Goal: Information Seeking & Learning: Learn about a topic

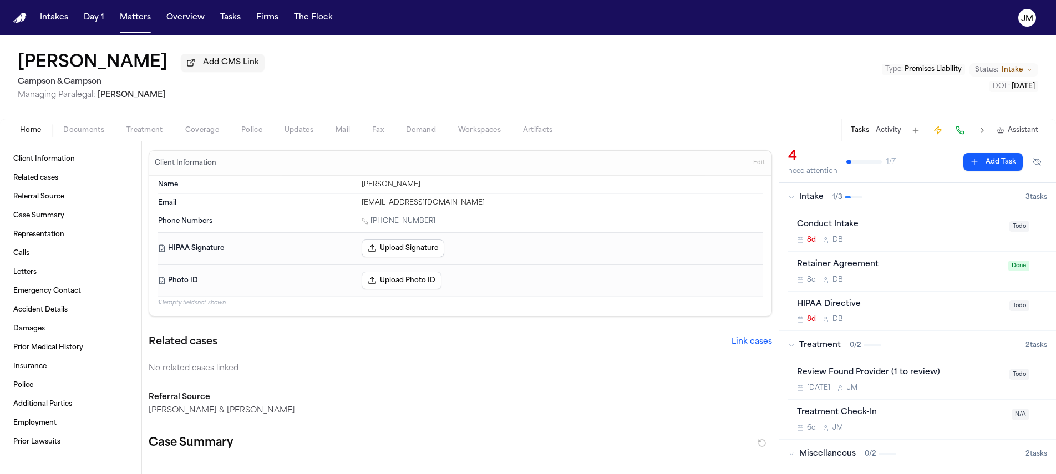
scroll to position [328, 0]
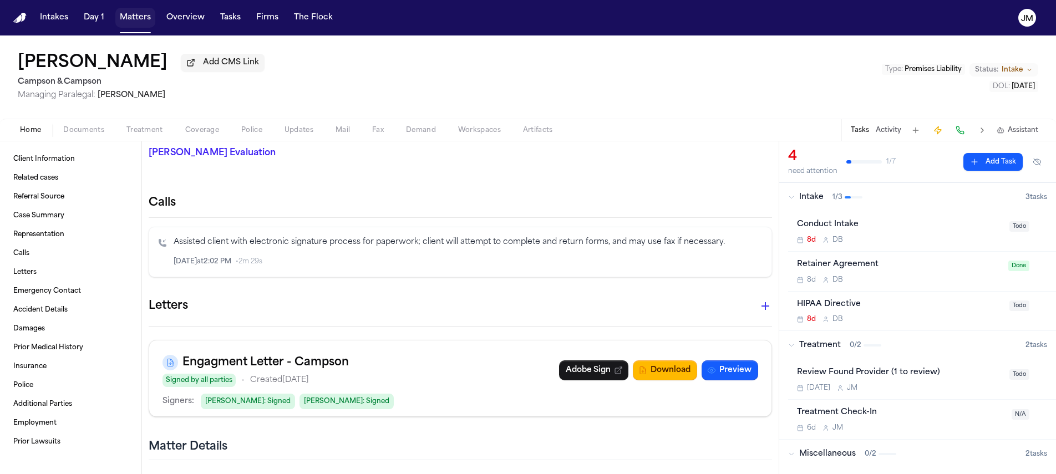
click at [148, 22] on button "Matters" at bounding box center [135, 18] width 40 height 20
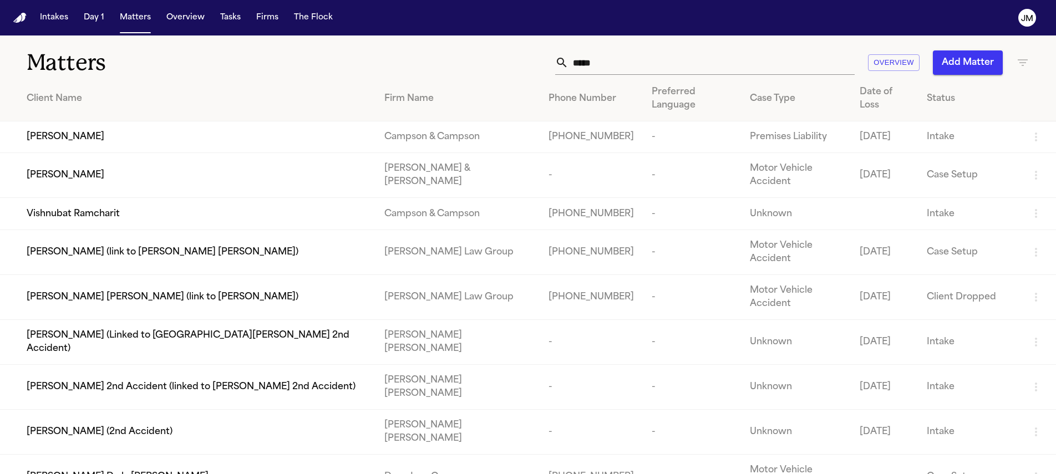
click at [618, 64] on input "*****" at bounding box center [712, 62] width 286 height 24
type input "*"
type input "******"
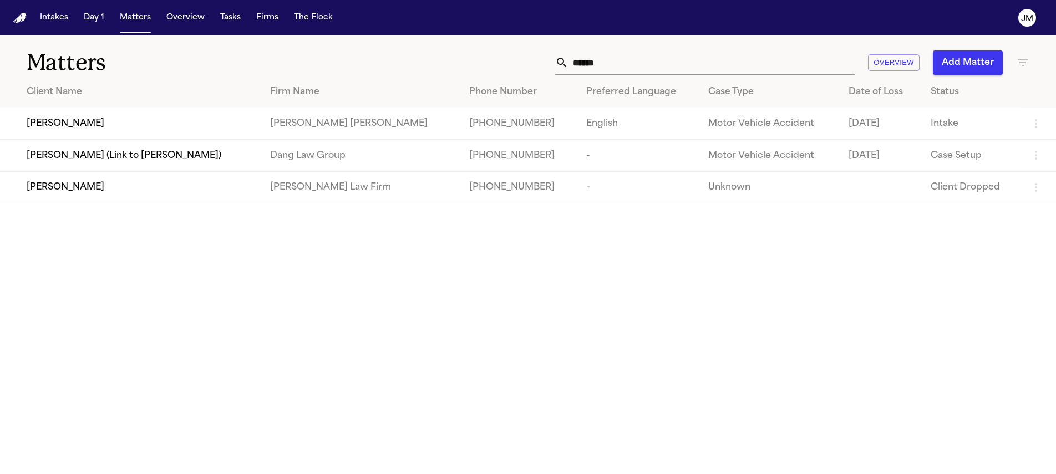
click at [195, 119] on div "[PERSON_NAME]" at bounding box center [140, 123] width 226 height 13
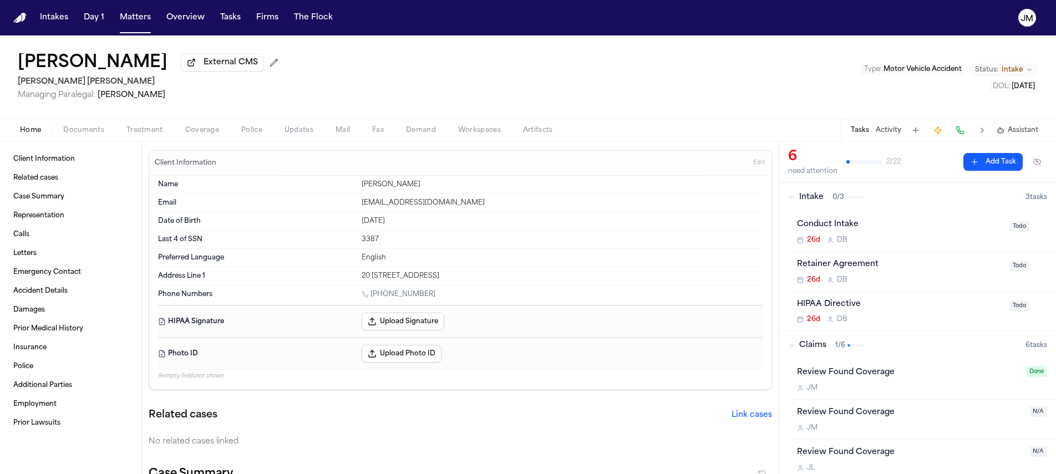
click at [77, 135] on span "Documents" at bounding box center [83, 130] width 41 height 9
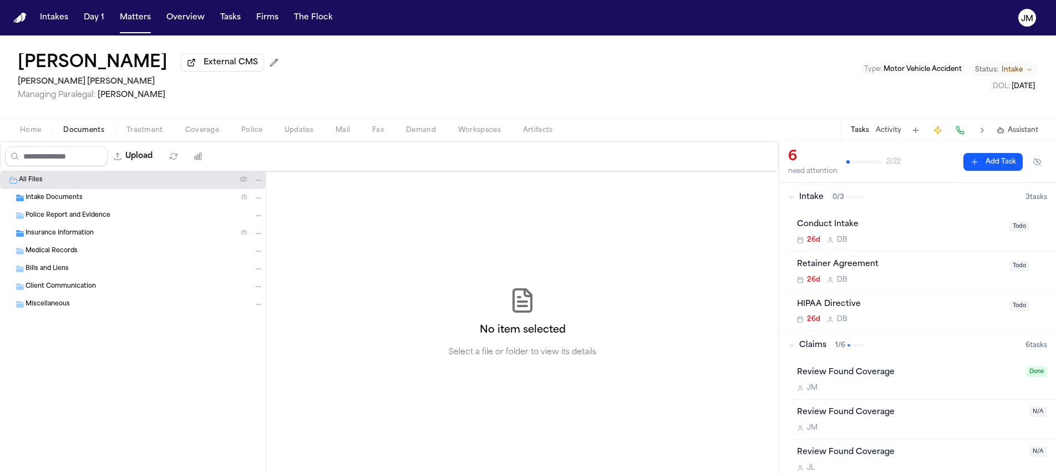
click at [43, 236] on span "Insurance Information" at bounding box center [60, 233] width 68 height 9
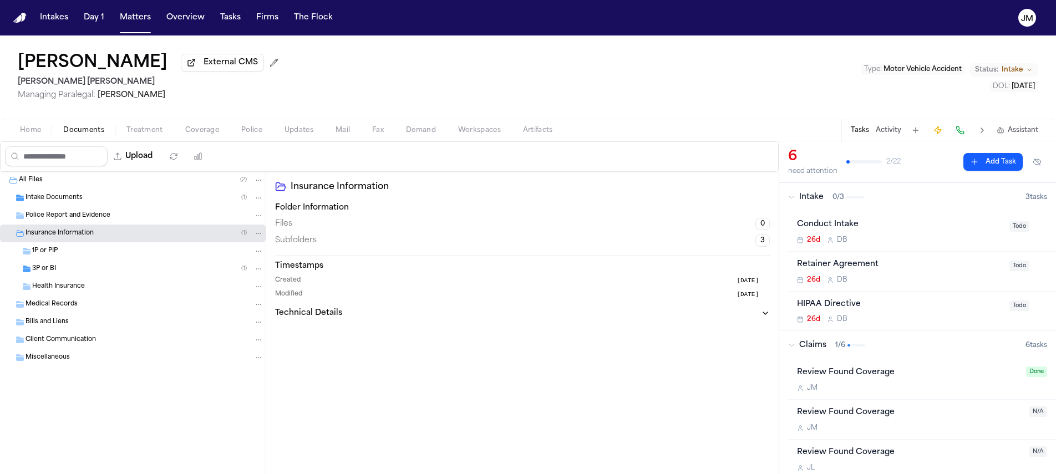
click at [47, 268] on span "3P or BI" at bounding box center [44, 269] width 24 height 9
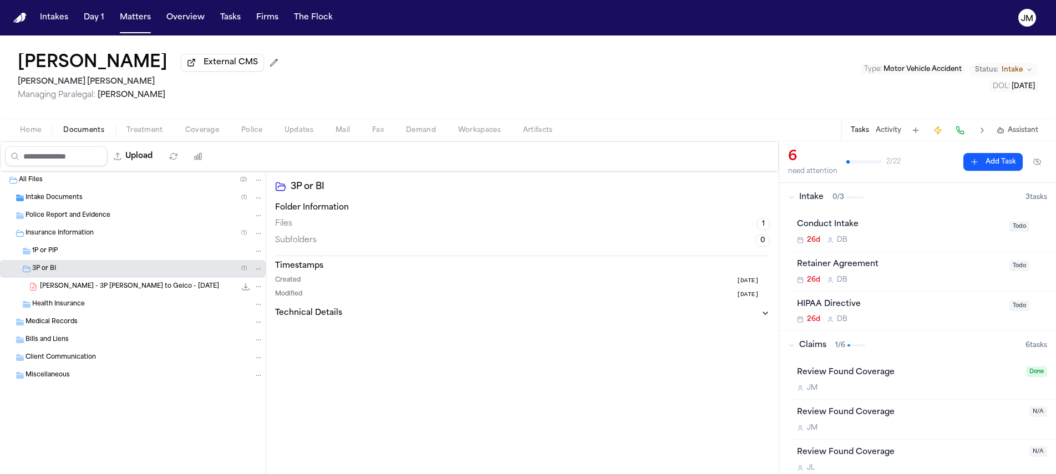
click at [187, 135] on span "Coverage" at bounding box center [202, 130] width 34 height 9
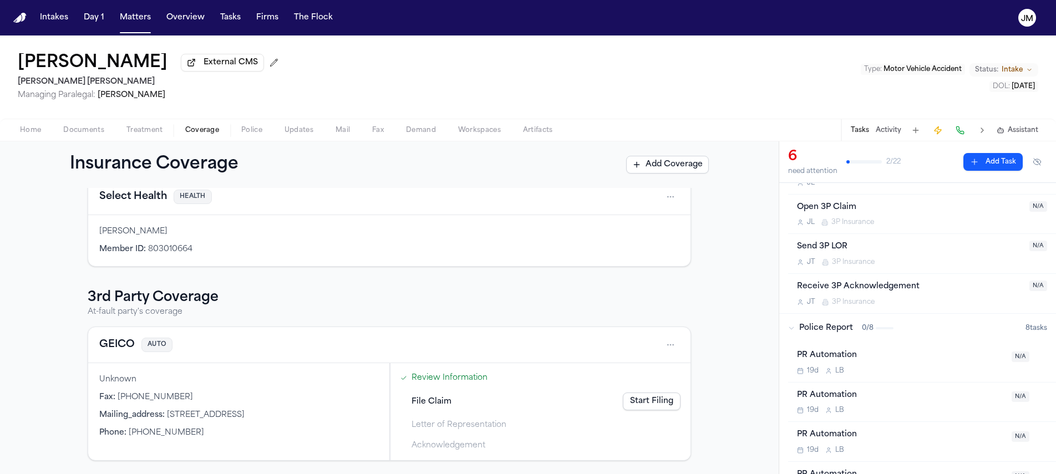
scroll to position [46, 0]
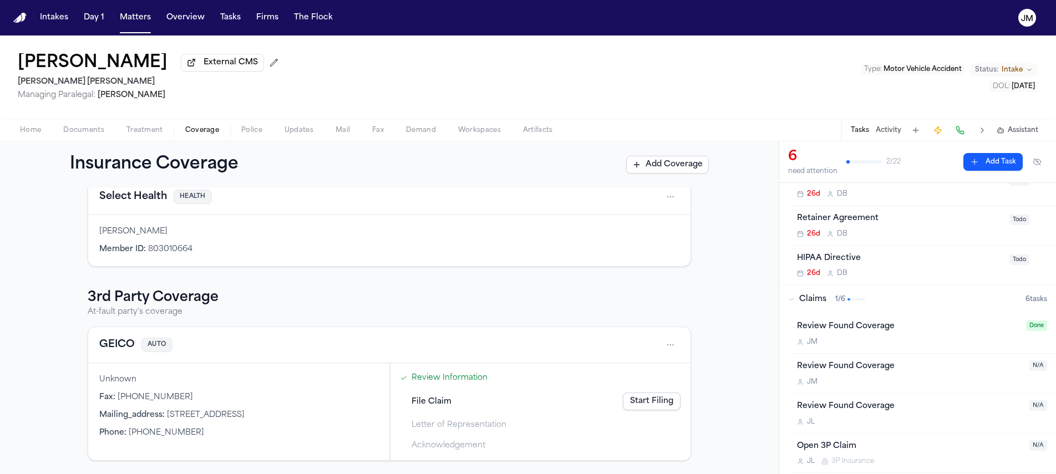
click at [100, 137] on span "button" at bounding box center [84, 136] width 54 height 1
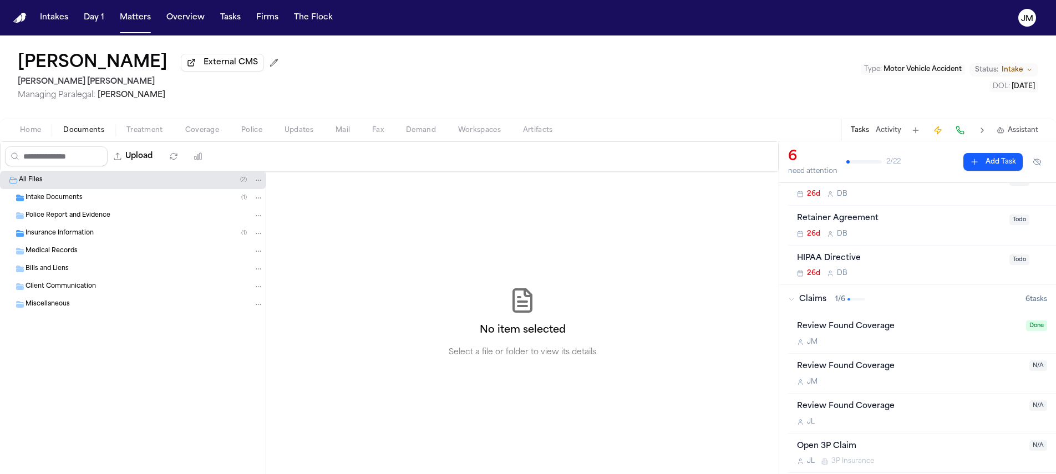
click at [69, 238] on div "Insurance Information ( 1 )" at bounding box center [145, 234] width 238 height 10
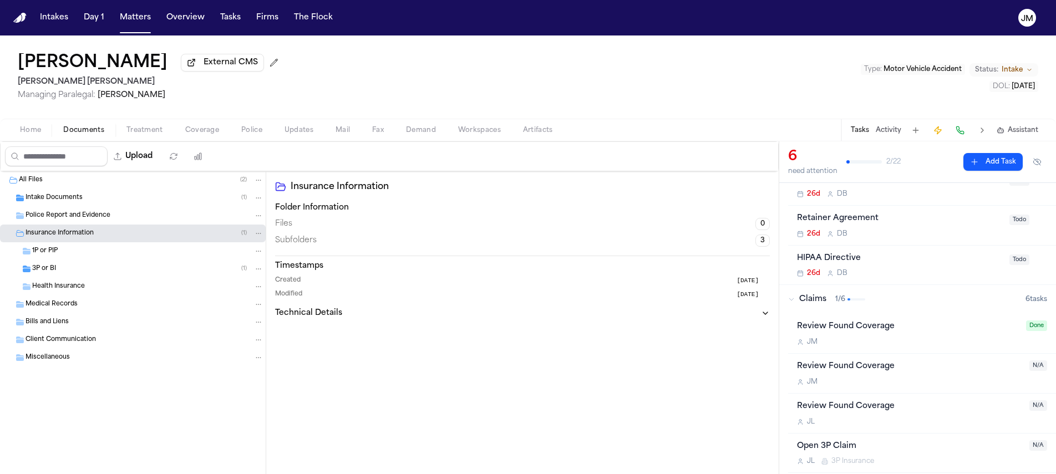
click at [64, 278] on div "3P or BI ( 1 )" at bounding box center [133, 269] width 266 height 18
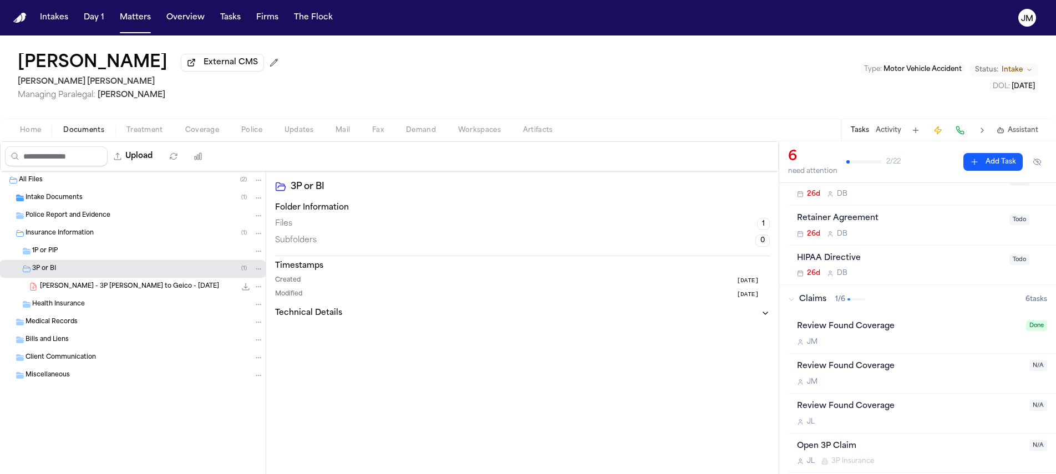
click at [93, 292] on div "[PERSON_NAME] - 3P [PERSON_NAME] to Geico - [DATE] 261.6 KB • PDF" at bounding box center [152, 286] width 224 height 11
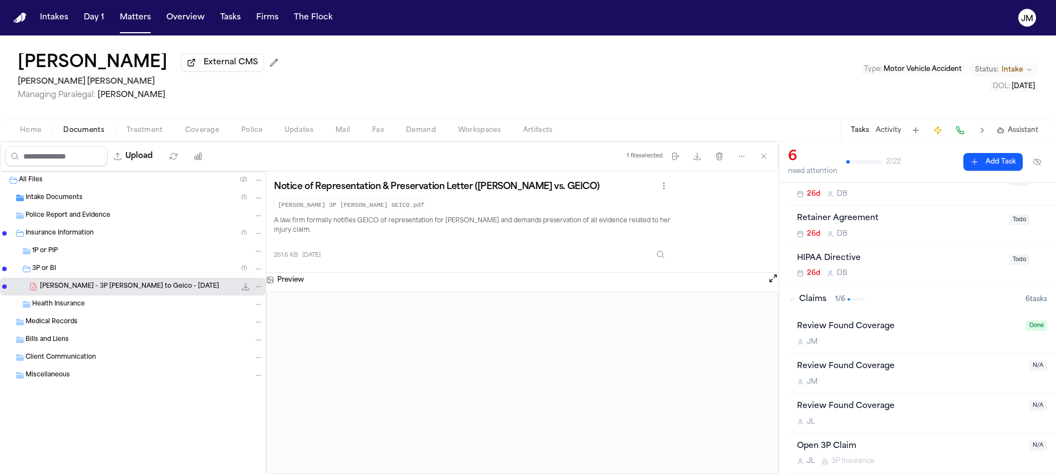
click at [185, 129] on span "Coverage" at bounding box center [202, 130] width 34 height 9
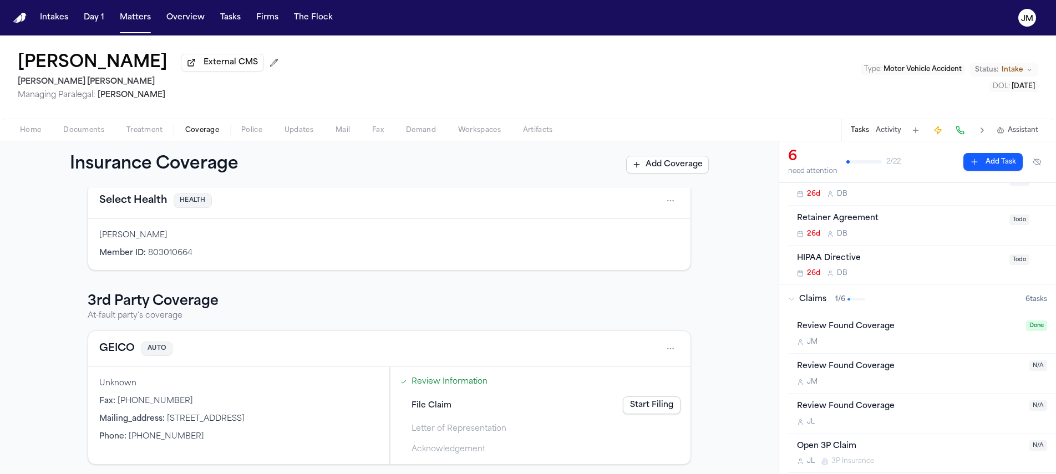
scroll to position [206, 0]
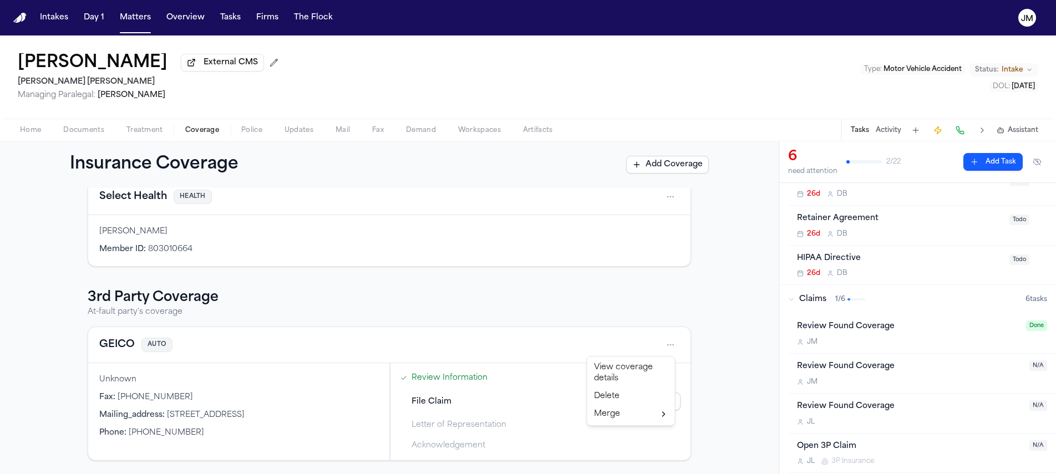
click at [672, 343] on html "Intakes Day 1 Matters Overview Tasks Firms The [PERSON_NAME] [PERSON_NAME] Exte…" at bounding box center [528, 237] width 1056 height 474
click at [651, 366] on div "View coverage details" at bounding box center [631, 373] width 83 height 29
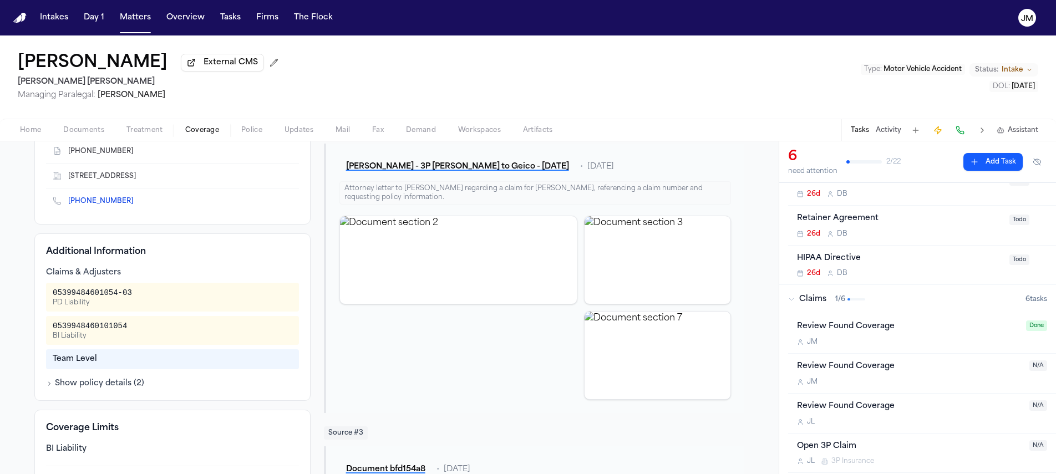
scroll to position [238, 0]
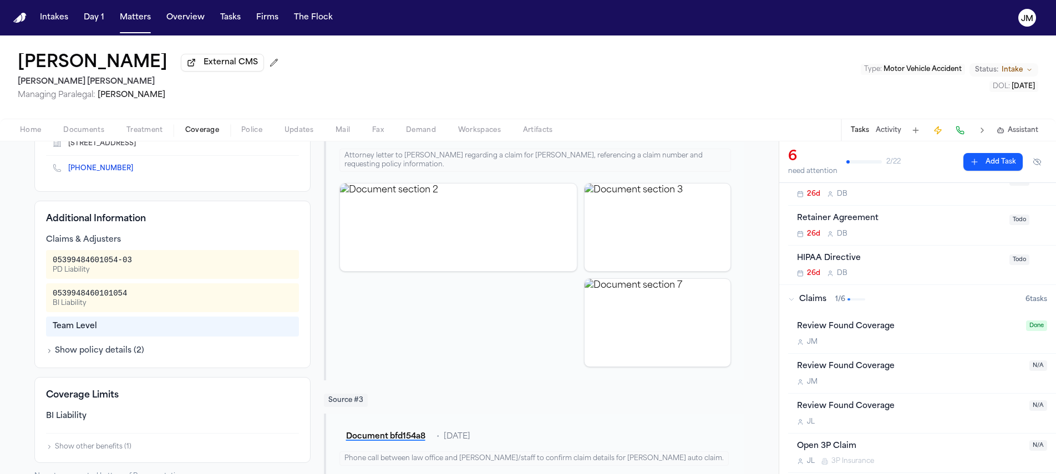
click at [111, 351] on button "Show policy details ( 2 )" at bounding box center [95, 351] width 98 height 11
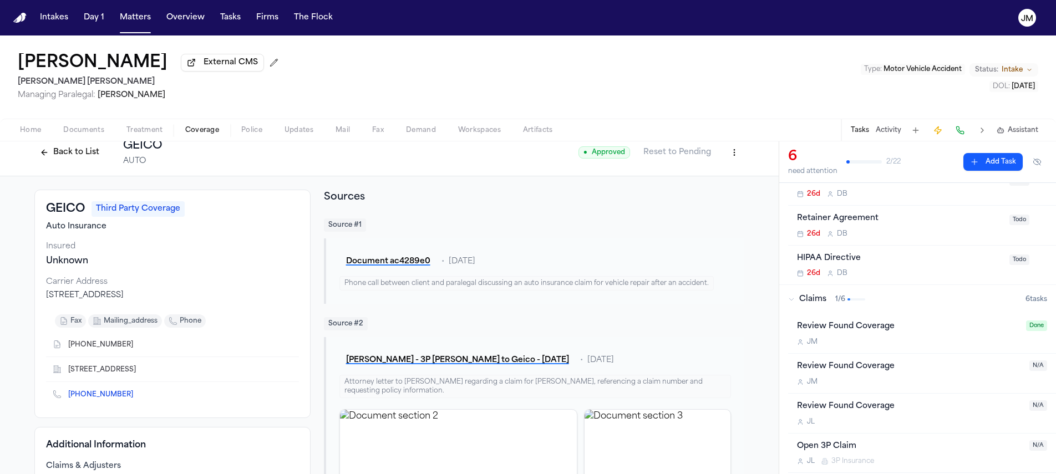
scroll to position [4, 0]
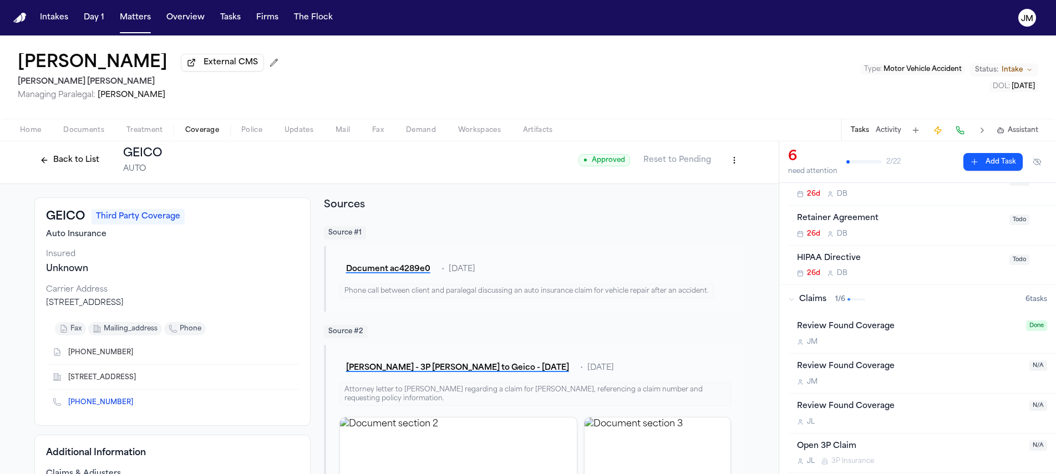
click at [83, 163] on button "Back to List" at bounding box center [69, 160] width 70 height 18
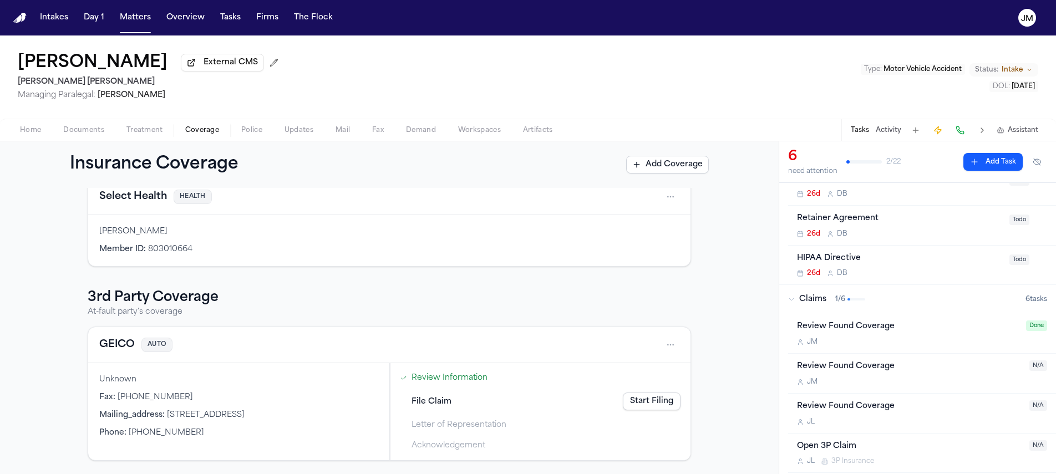
scroll to position [206, 0]
click at [666, 344] on html "Intakes Day 1 Matters Overview Tasks Firms The [PERSON_NAME] [PERSON_NAME] Exte…" at bounding box center [528, 237] width 1056 height 474
click at [617, 367] on div "View coverage details" at bounding box center [631, 373] width 83 height 29
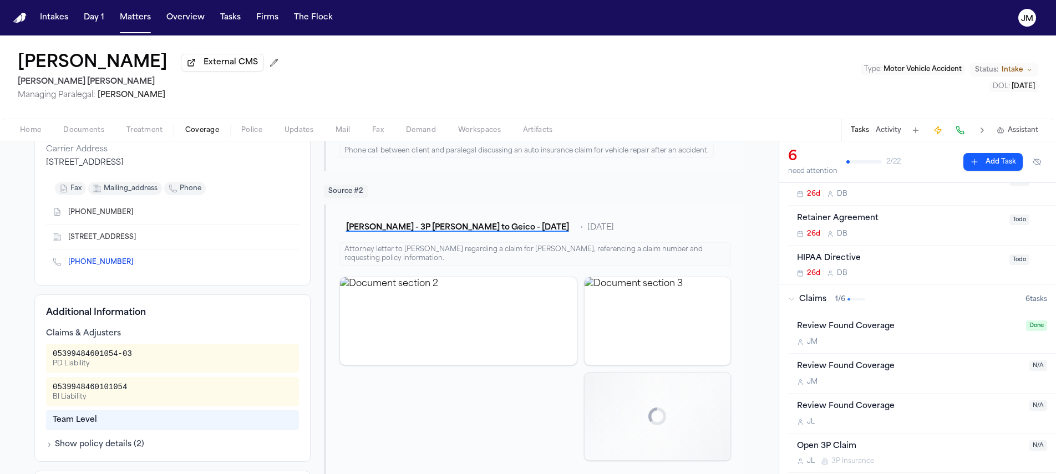
scroll to position [210, 0]
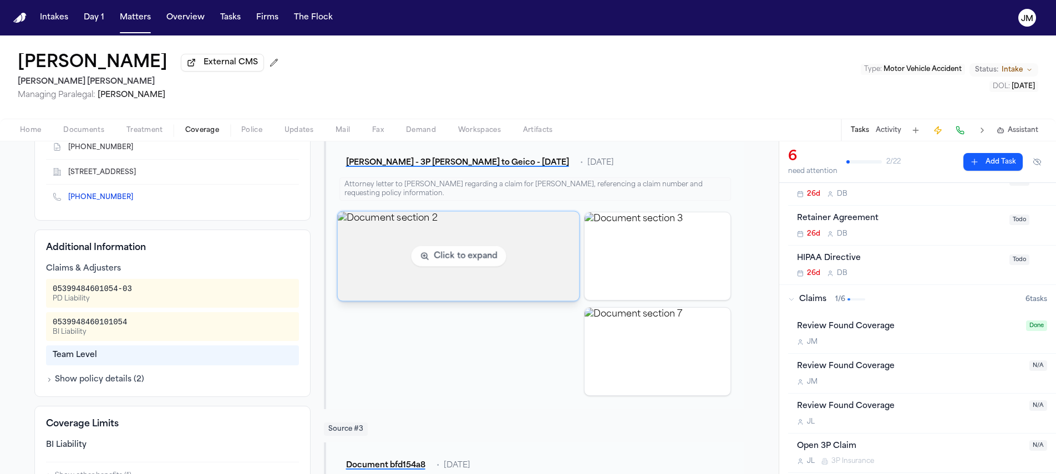
click at [478, 259] on img "View document section 2" at bounding box center [458, 255] width 242 height 89
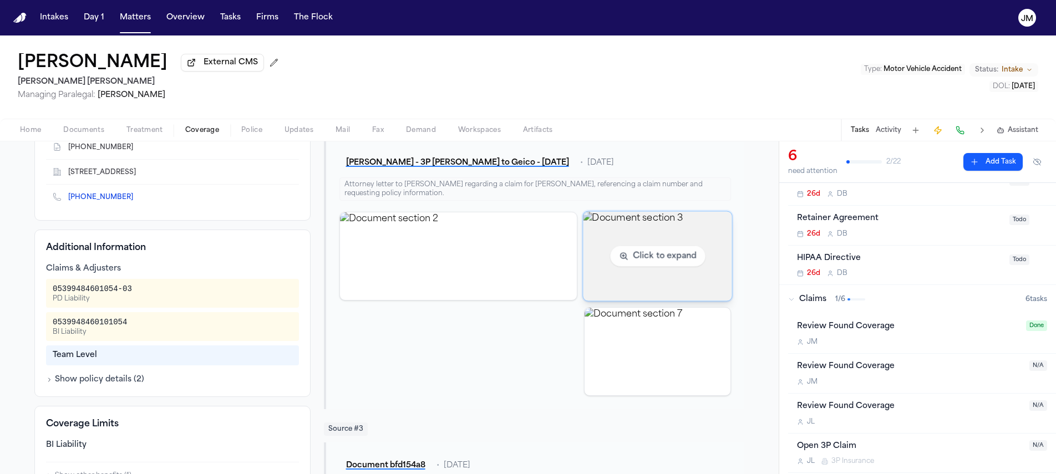
click at [664, 268] on img "View document section 3" at bounding box center [657, 255] width 149 height 89
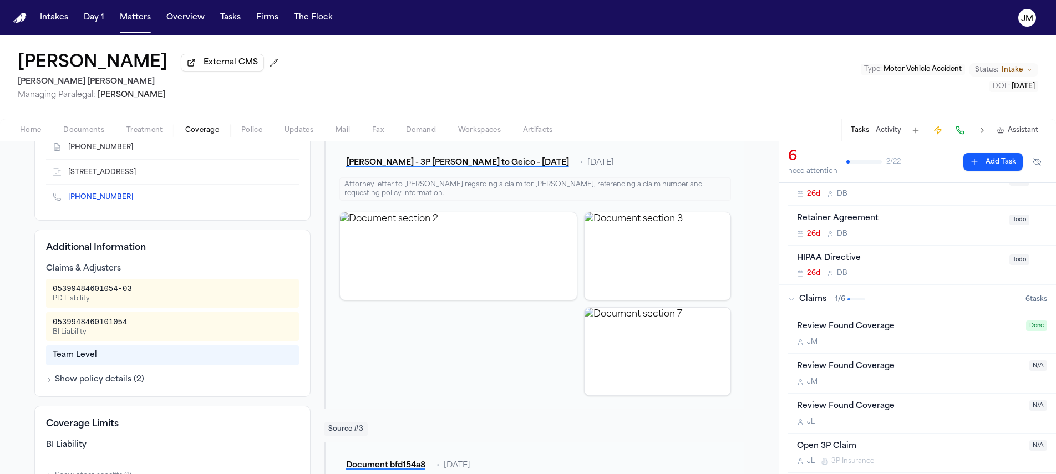
click at [98, 140] on div "Home Documents Treatment Coverage Police Updates Mail Fax Demand Workspaces Art…" at bounding box center [528, 130] width 1056 height 22
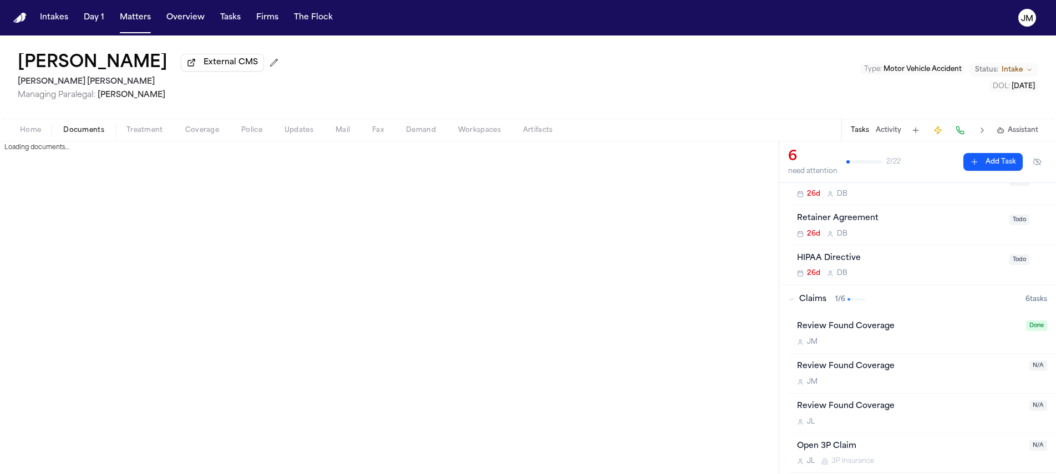
click at [98, 137] on span "button" at bounding box center [84, 136] width 54 height 1
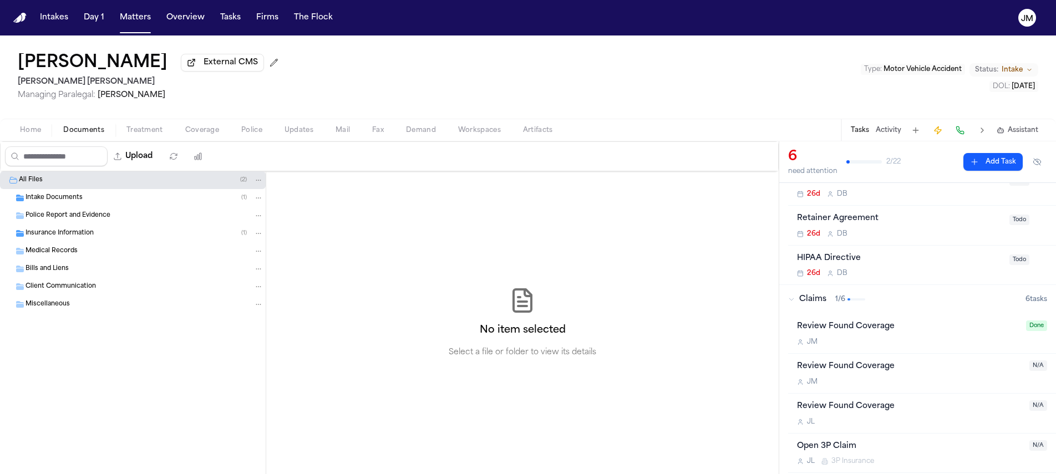
click at [86, 224] on div "Police Report and Evidence" at bounding box center [133, 216] width 266 height 18
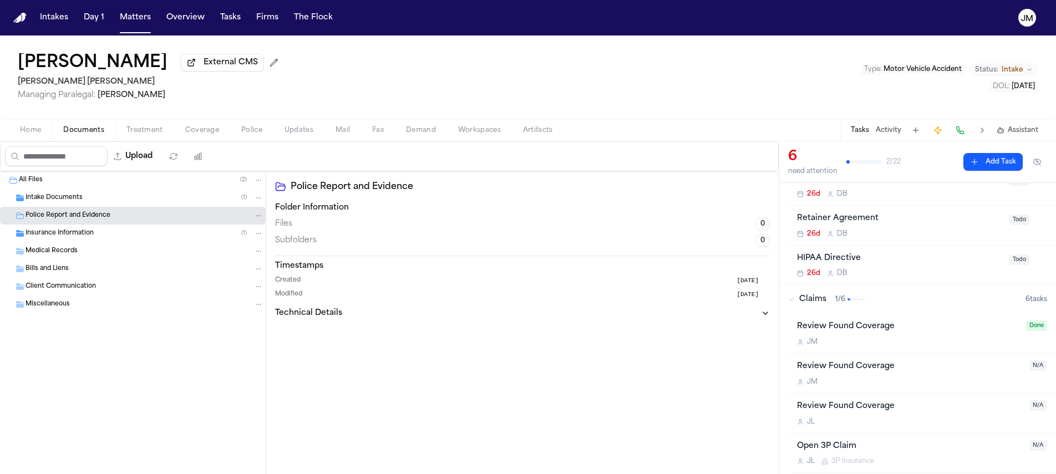
click at [82, 203] on div "Intake Documents ( 1 )" at bounding box center [145, 198] width 238 height 10
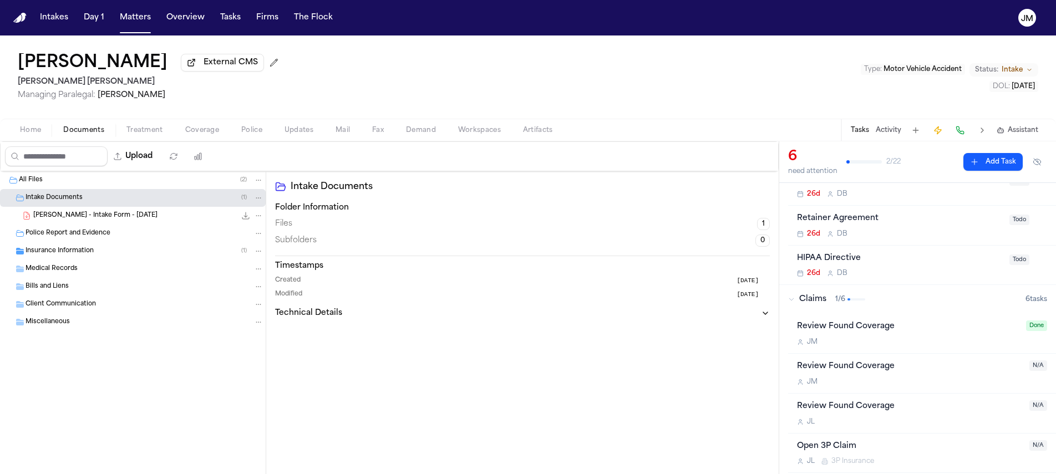
click at [84, 215] on span "[PERSON_NAME] - Intake Form - [DATE]" at bounding box center [95, 215] width 124 height 9
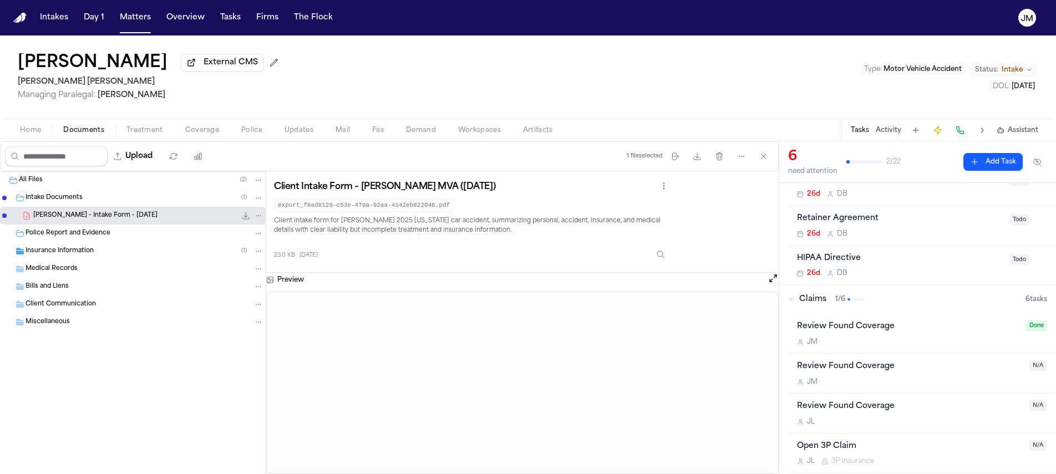
click at [18, 134] on button "Home" at bounding box center [30, 130] width 43 height 13
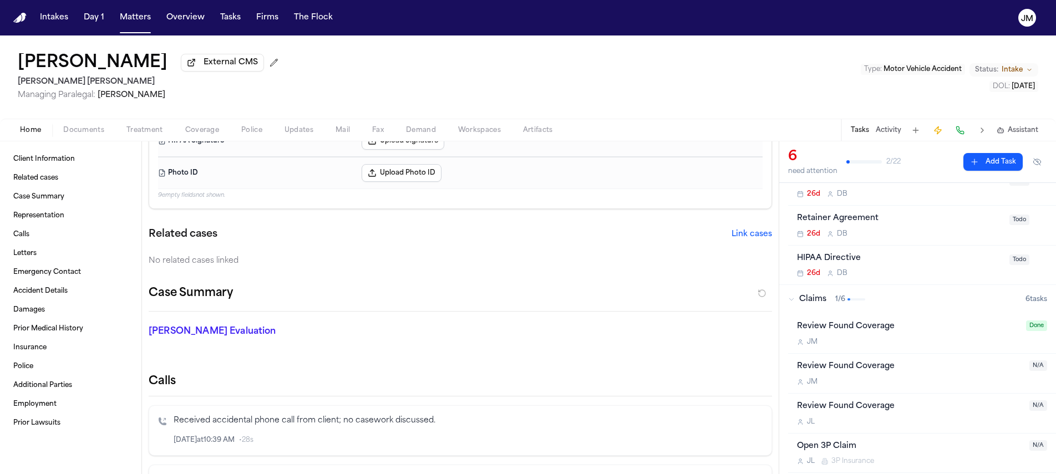
scroll to position [367, 0]
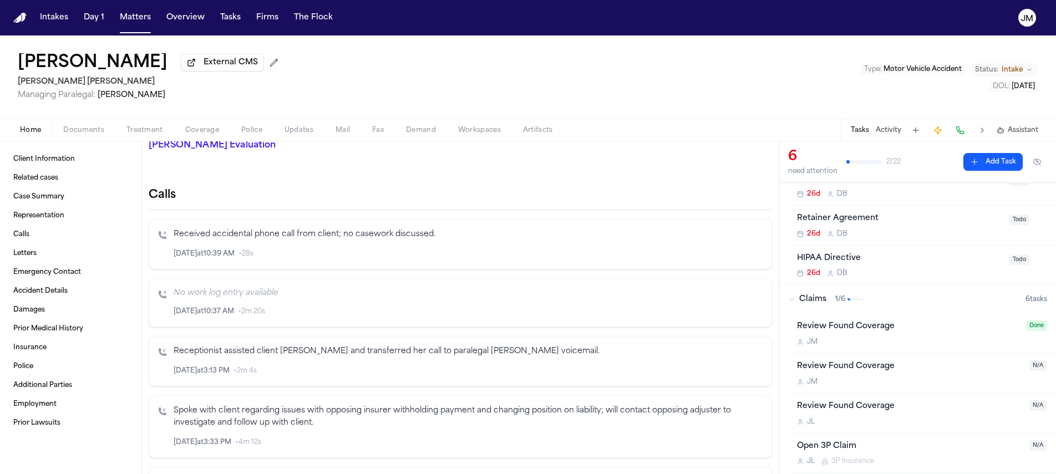
click at [72, 130] on span "Documents" at bounding box center [83, 130] width 41 height 9
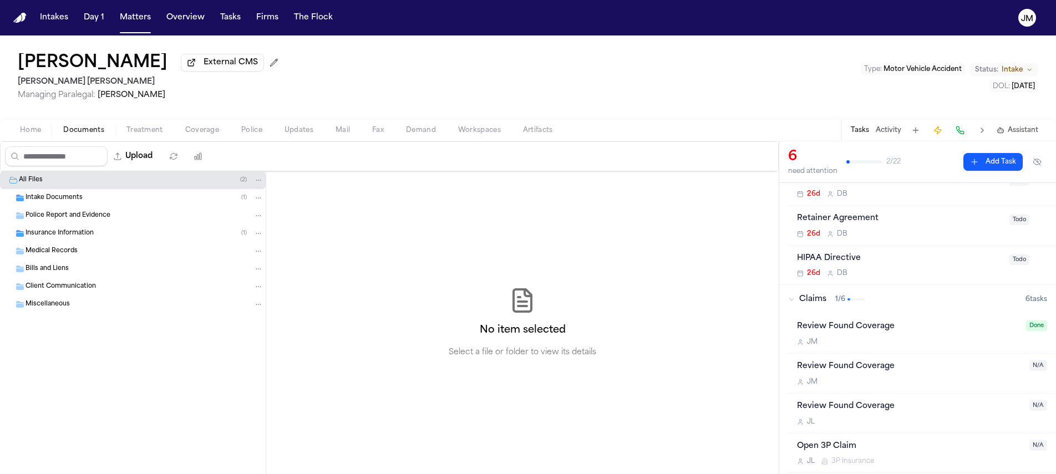
click at [98, 237] on div "Insurance Information ( 1 )" at bounding box center [145, 234] width 238 height 10
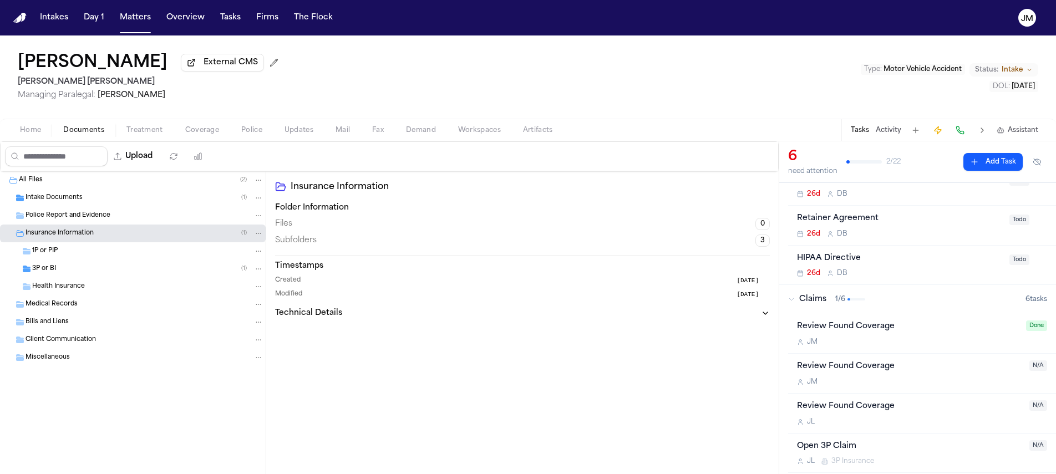
click at [124, 266] on div "3P or BI ( 1 )" at bounding box center [147, 269] width 231 height 10
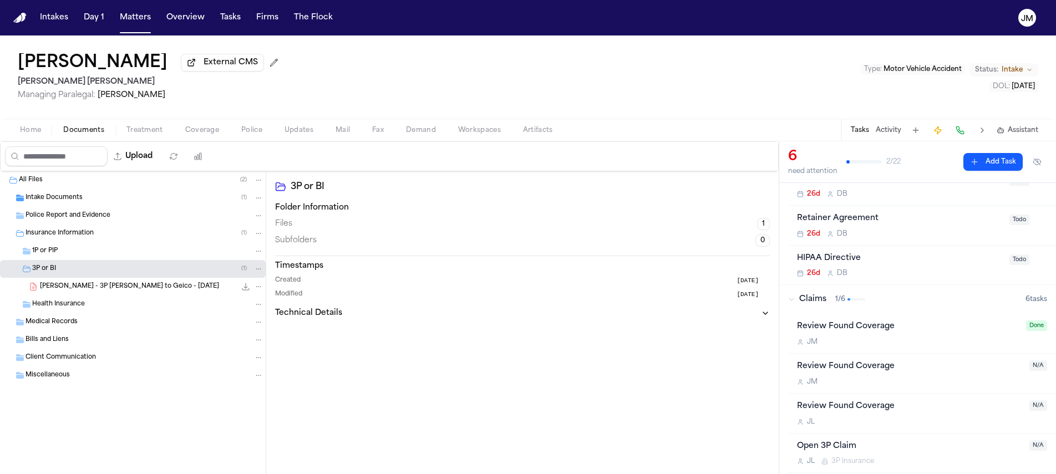
click at [39, 135] on span "Home" at bounding box center [30, 130] width 21 height 9
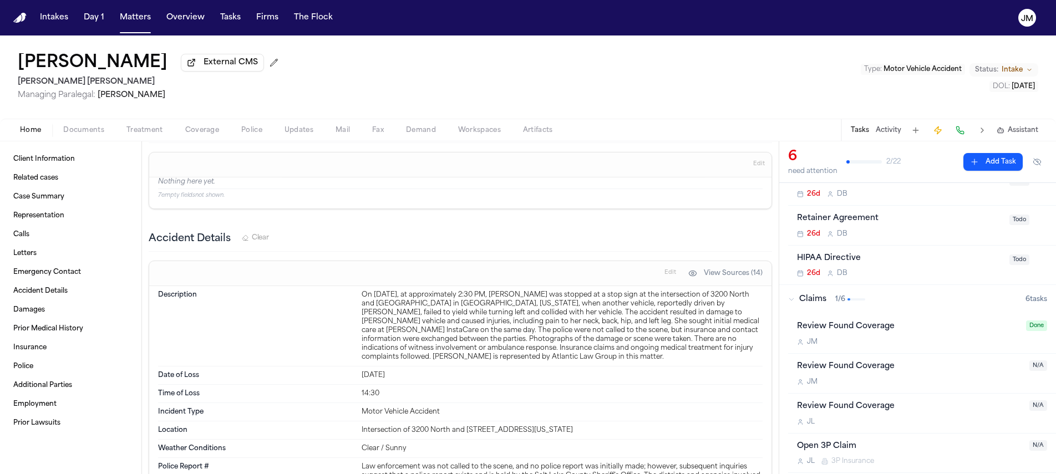
scroll to position [2785, 0]
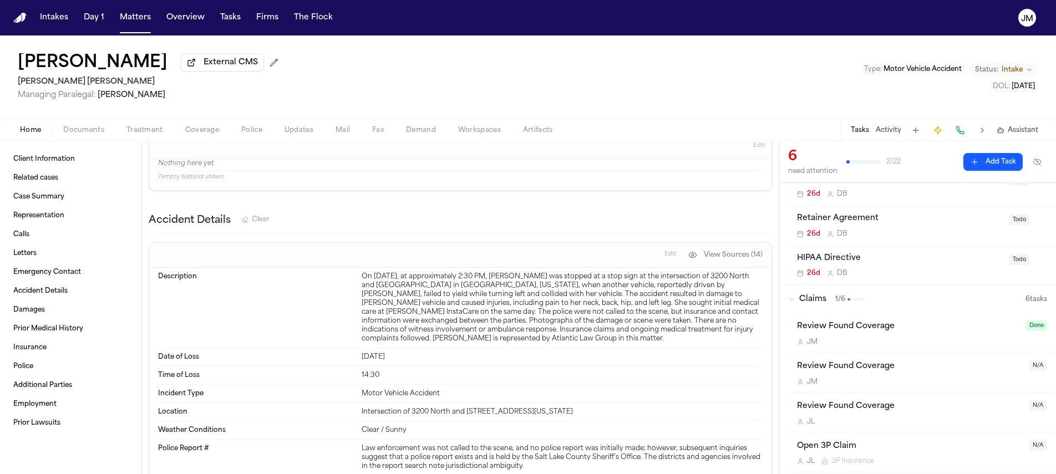
click at [225, 133] on button "Coverage" at bounding box center [202, 130] width 56 height 13
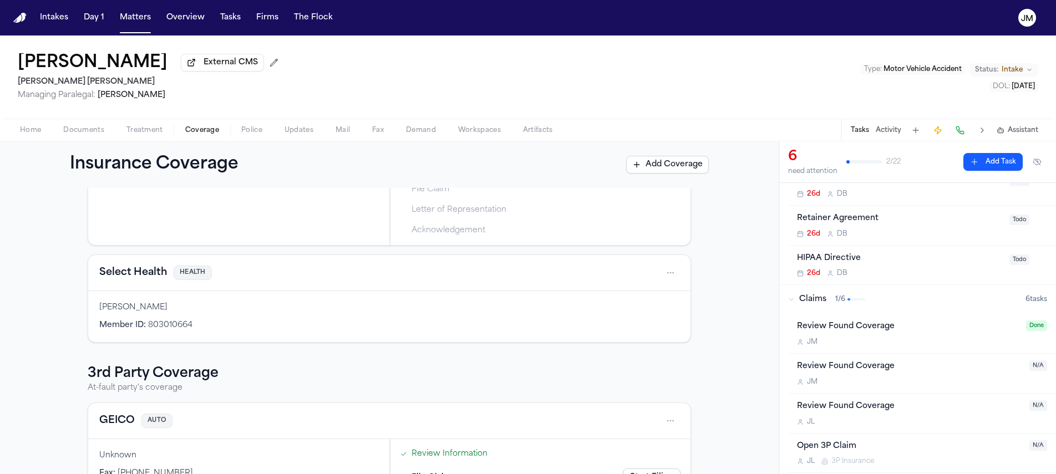
scroll to position [206, 0]
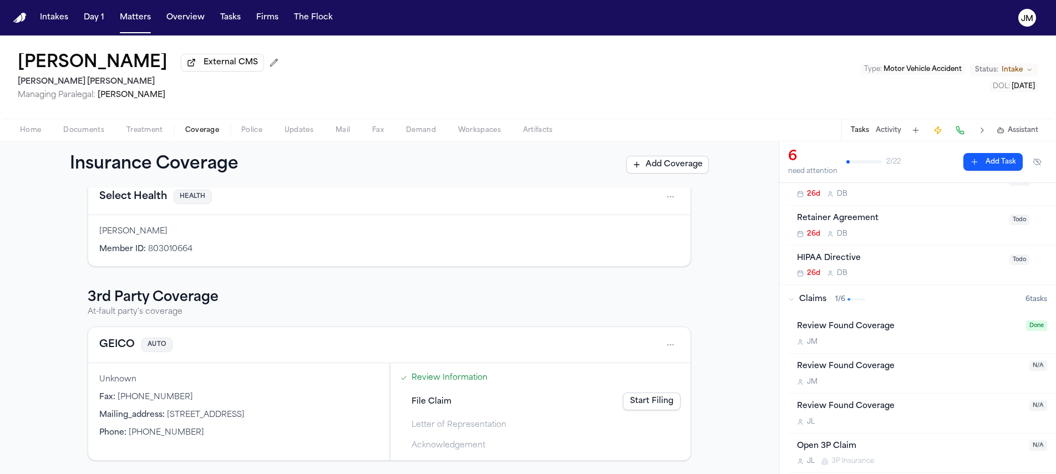
click at [37, 131] on span "Home" at bounding box center [30, 130] width 21 height 9
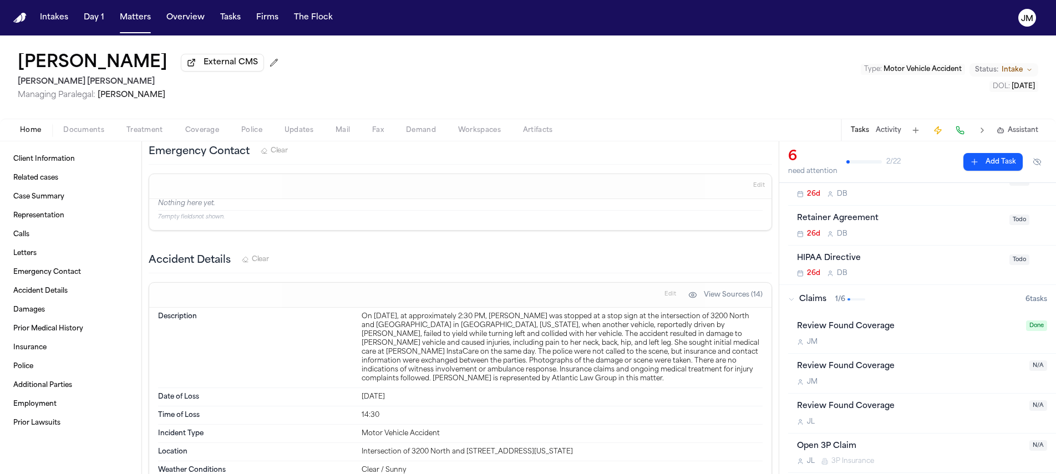
scroll to position [2776, 0]
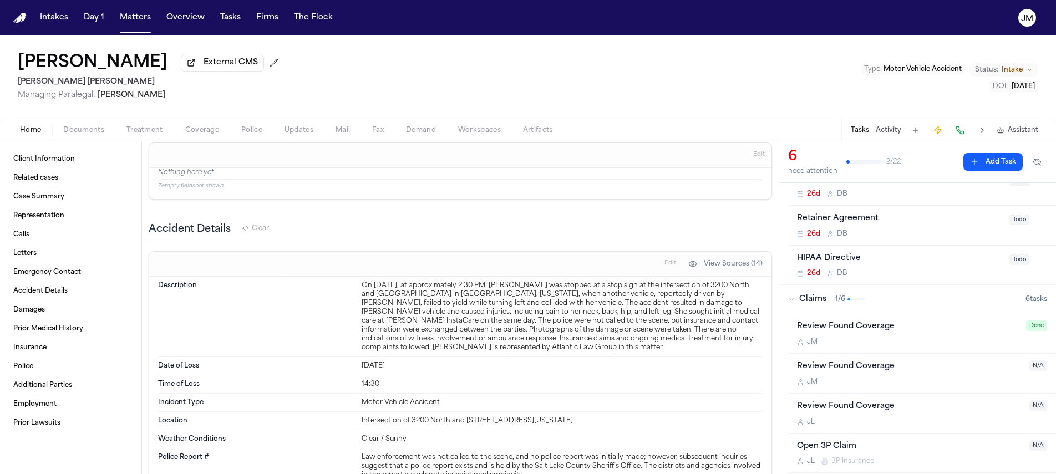
click at [101, 135] on span "Documents" at bounding box center [83, 130] width 41 height 9
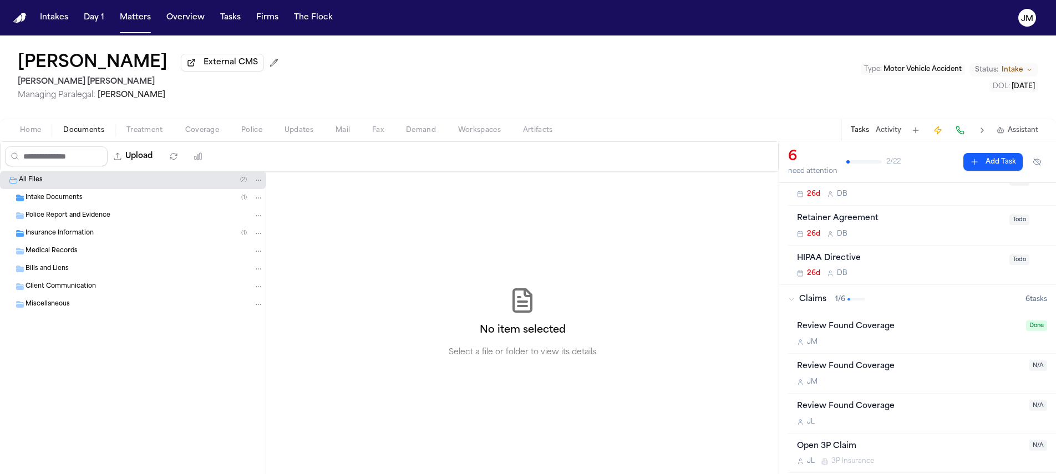
click at [114, 238] on div "Insurance Information ( 1 )" at bounding box center [145, 234] width 238 height 10
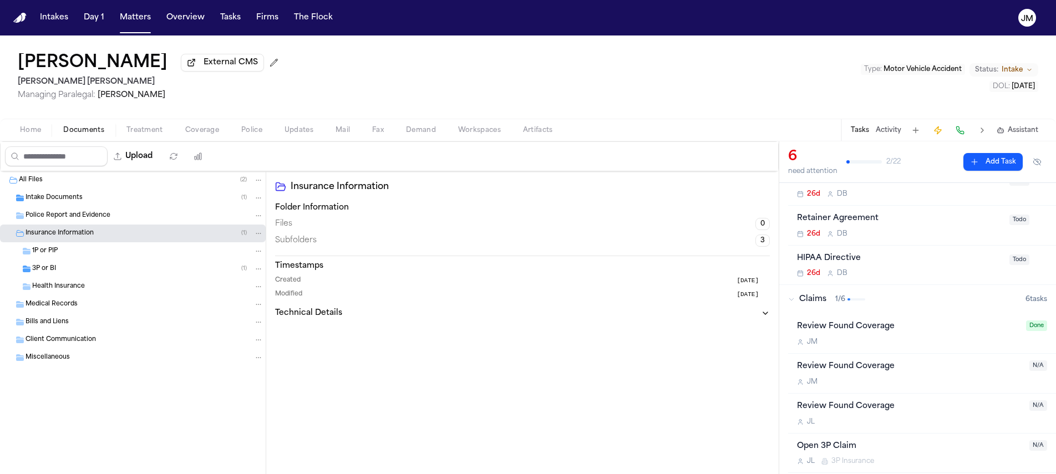
click at [123, 270] on div "3P or BI ( 1 )" at bounding box center [147, 269] width 231 height 10
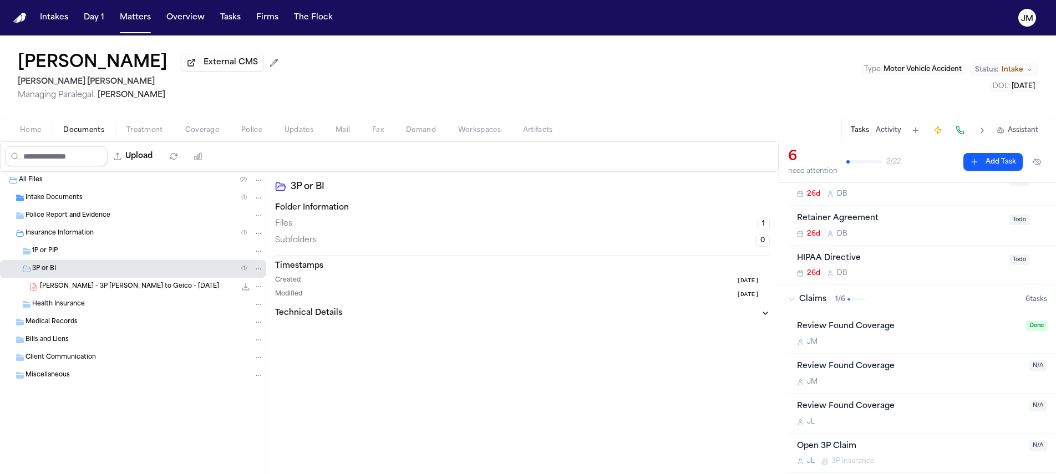
click at [43, 126] on button "Home" at bounding box center [30, 130] width 43 height 13
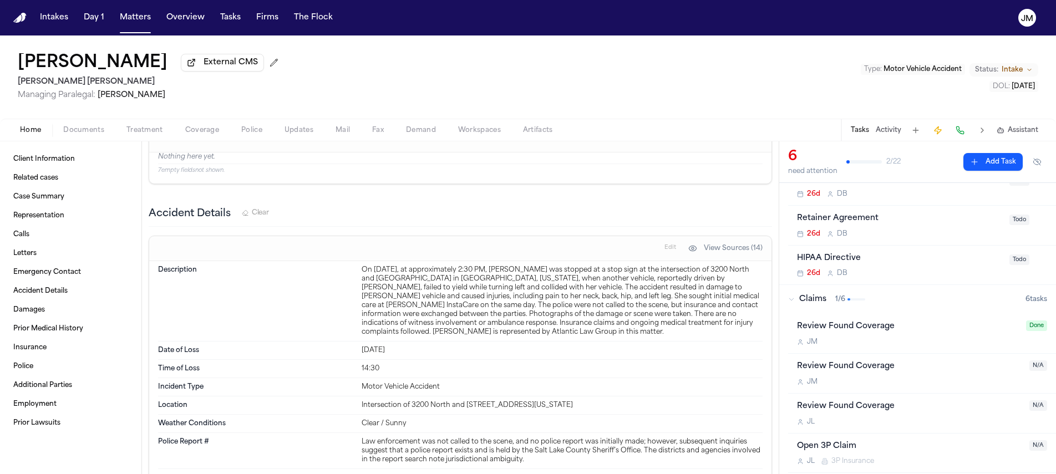
scroll to position [2803, 0]
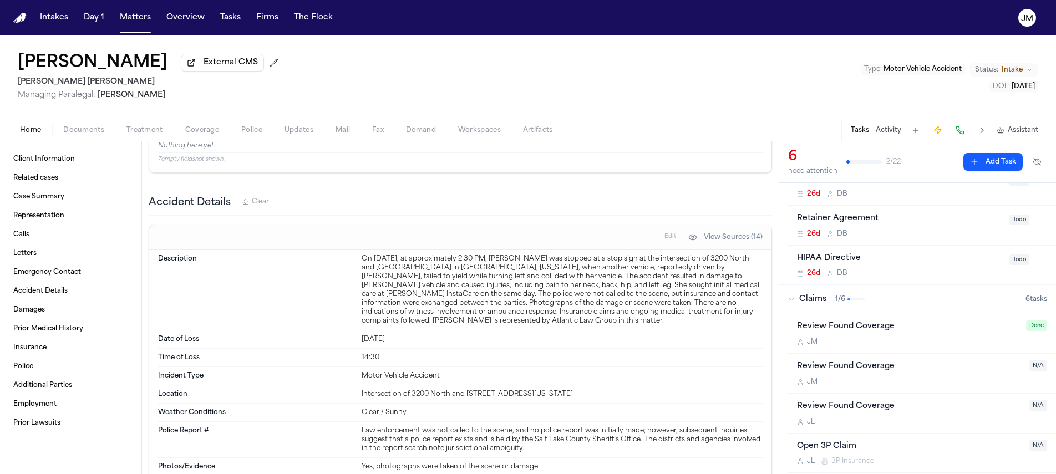
click at [69, 134] on span "Documents" at bounding box center [83, 130] width 41 height 9
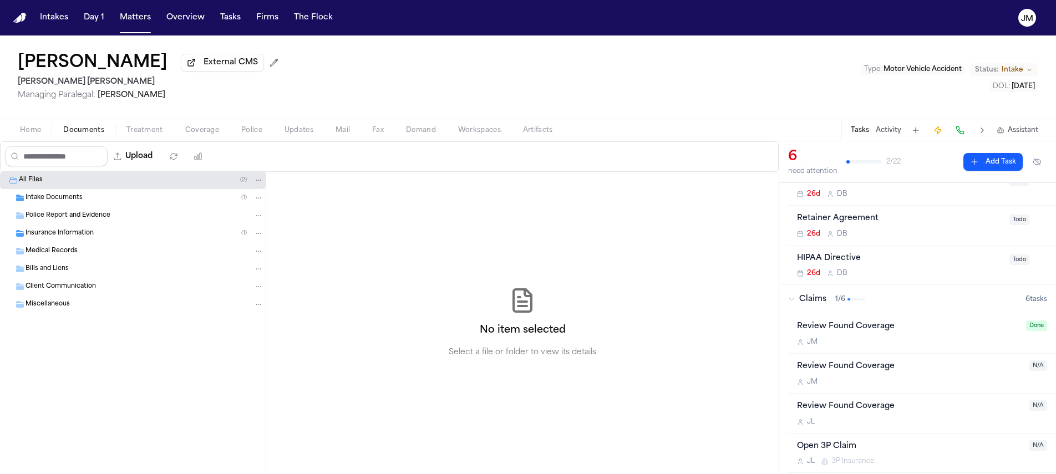
click at [75, 234] on span "Insurance Information" at bounding box center [60, 233] width 68 height 9
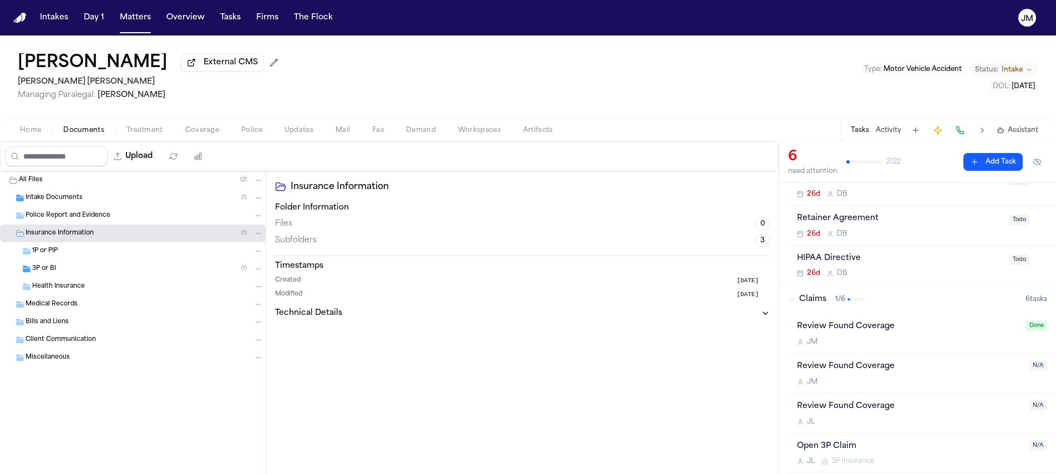
click at [26, 134] on span "Home" at bounding box center [30, 130] width 21 height 9
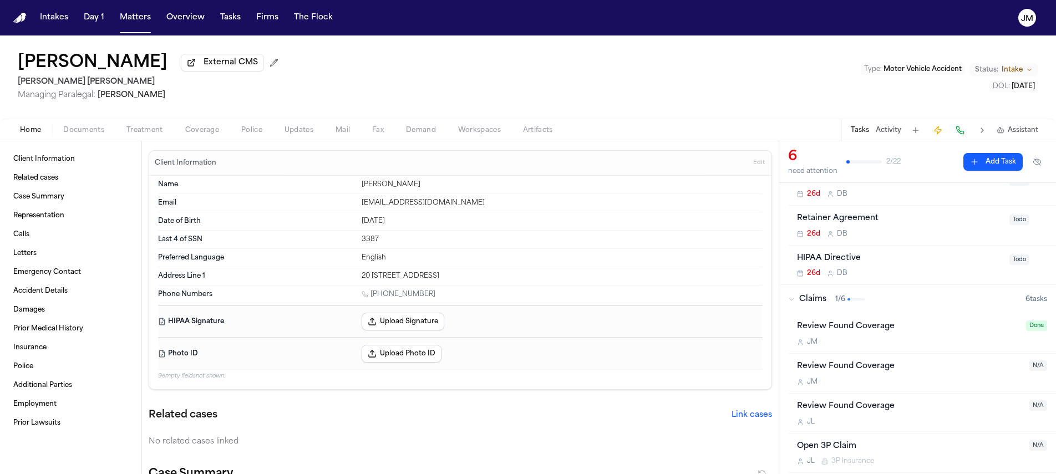
click at [247, 135] on span "Police" at bounding box center [251, 130] width 21 height 9
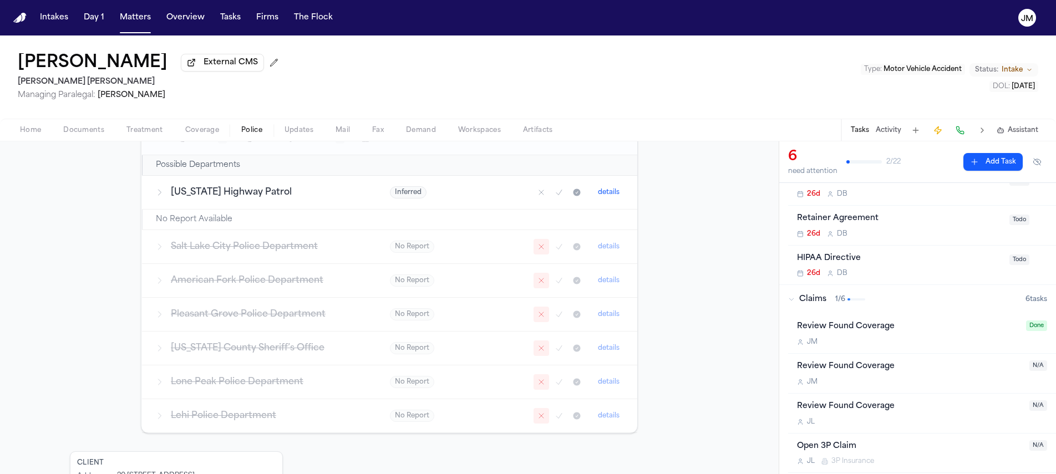
scroll to position [50, 0]
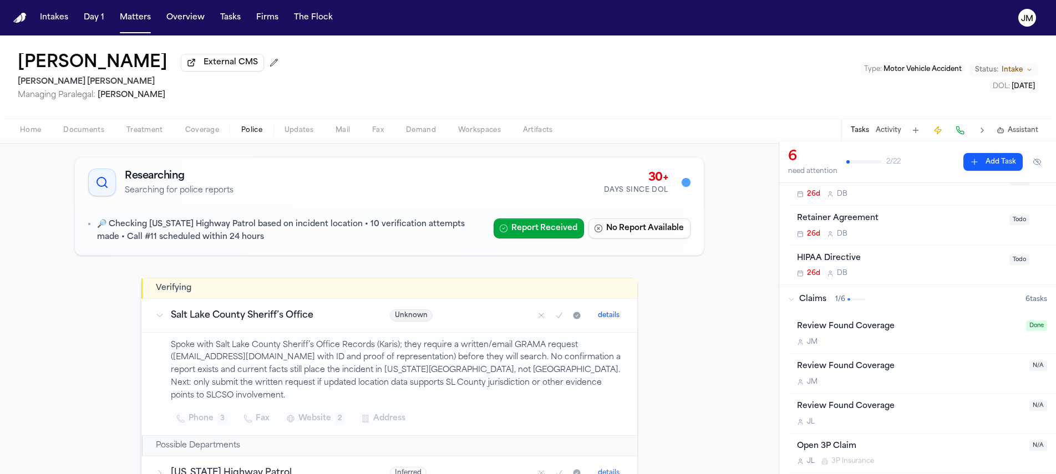
click at [28, 135] on span "Home" at bounding box center [30, 130] width 21 height 9
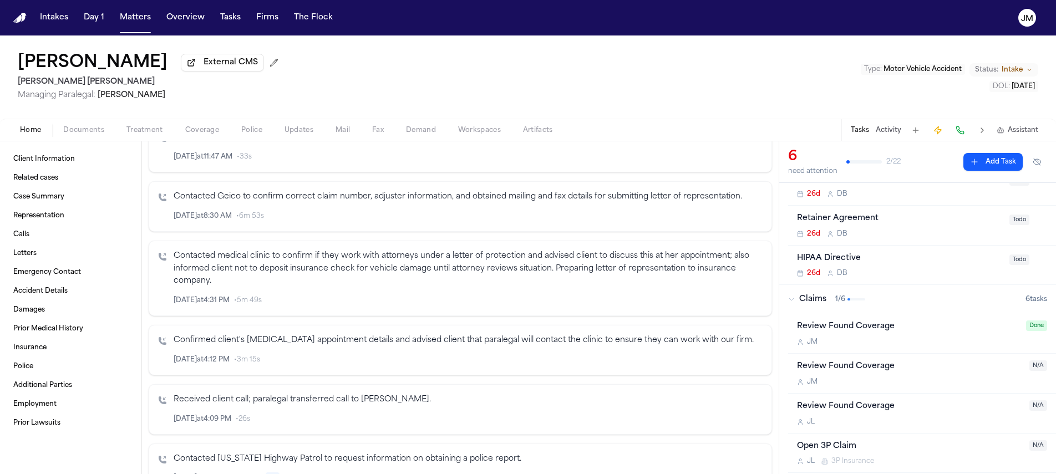
scroll to position [1277, 0]
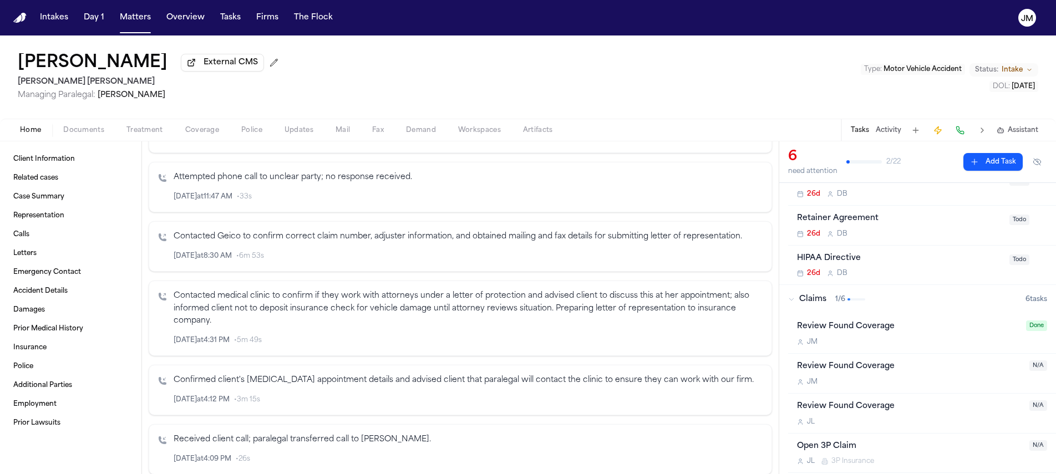
click at [245, 135] on span "Police" at bounding box center [251, 130] width 21 height 9
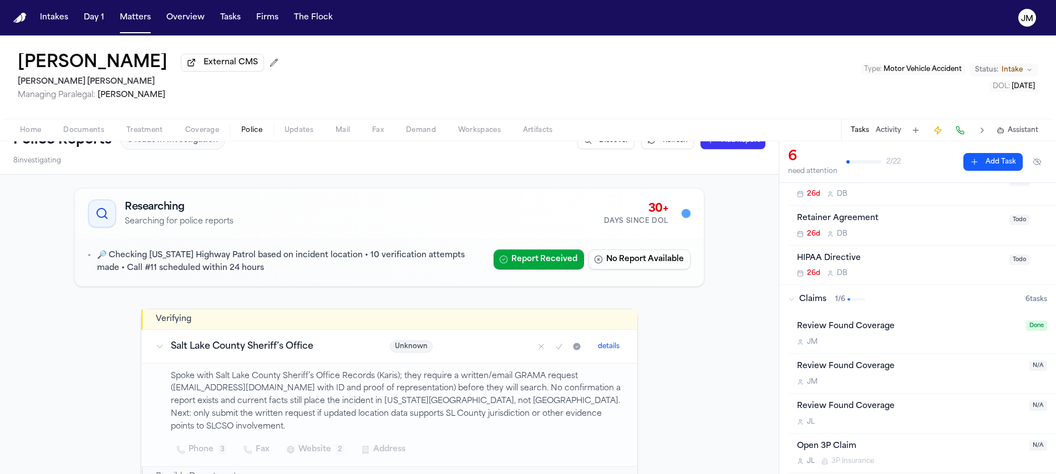
scroll to position [90, 0]
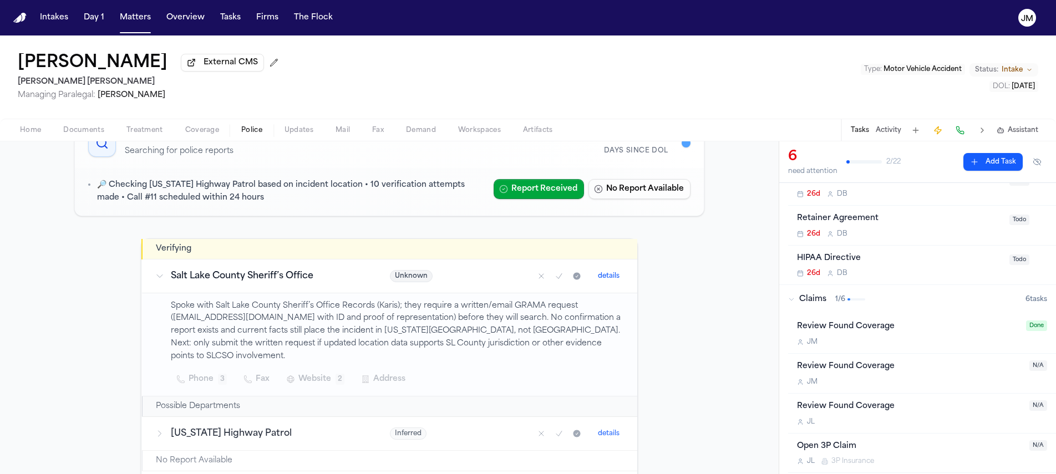
click at [31, 133] on span "Home" at bounding box center [30, 130] width 21 height 9
